Goal: Information Seeking & Learning: Check status

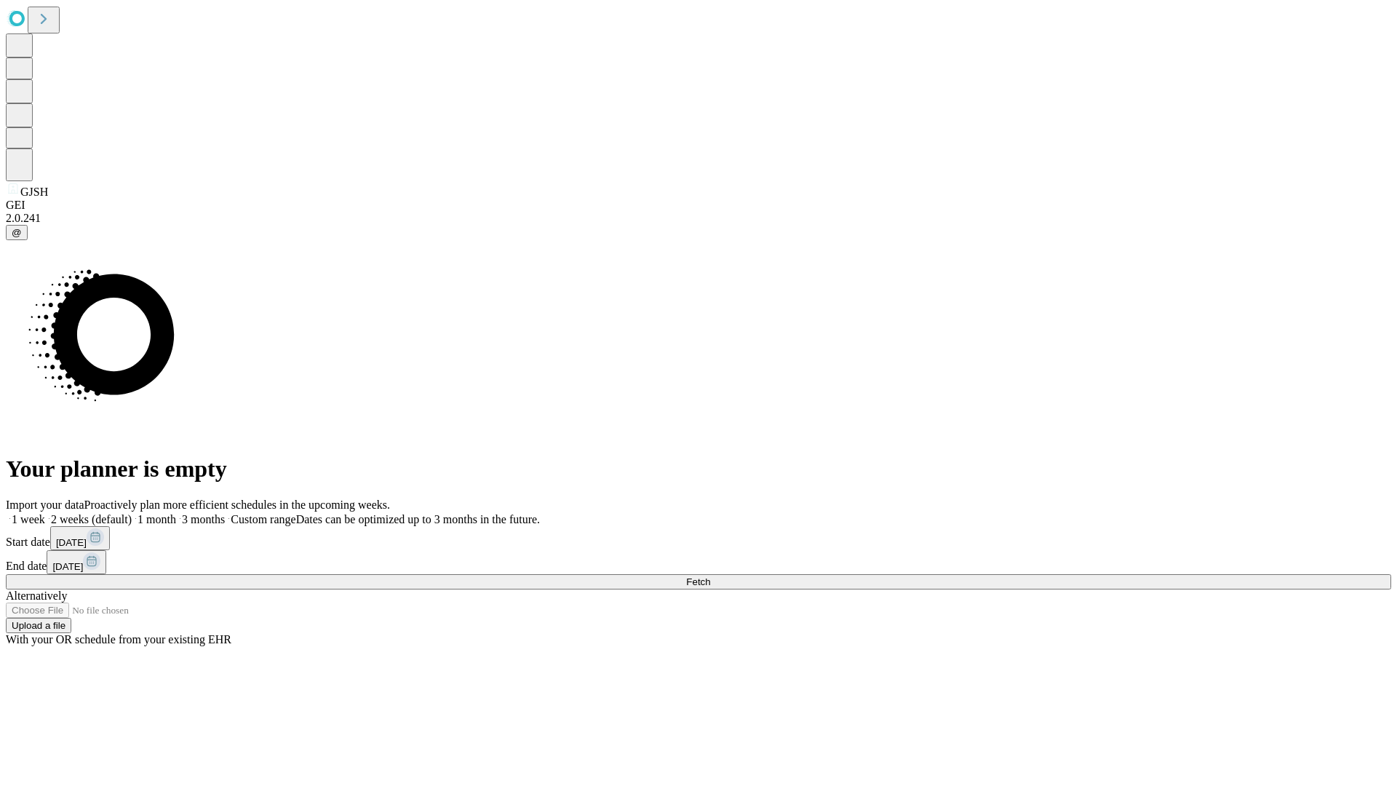
click at [710, 576] on span "Fetch" at bounding box center [698, 581] width 24 height 11
